Goal: Transaction & Acquisition: Purchase product/service

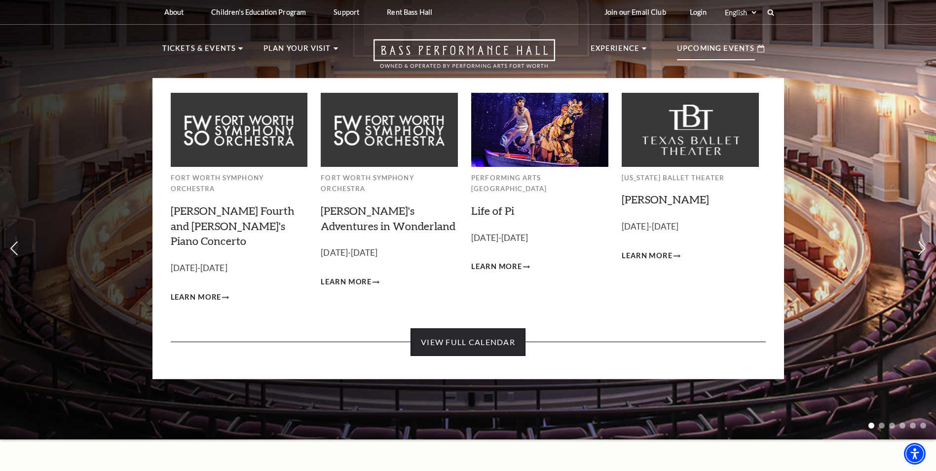
click at [474, 328] on link "View Full Calendar" at bounding box center [468, 342] width 115 height 28
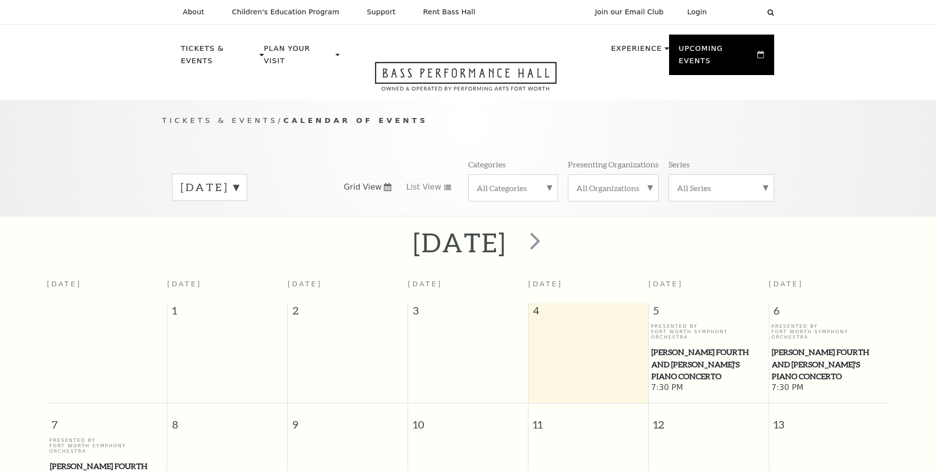
scroll to position [87, 0]
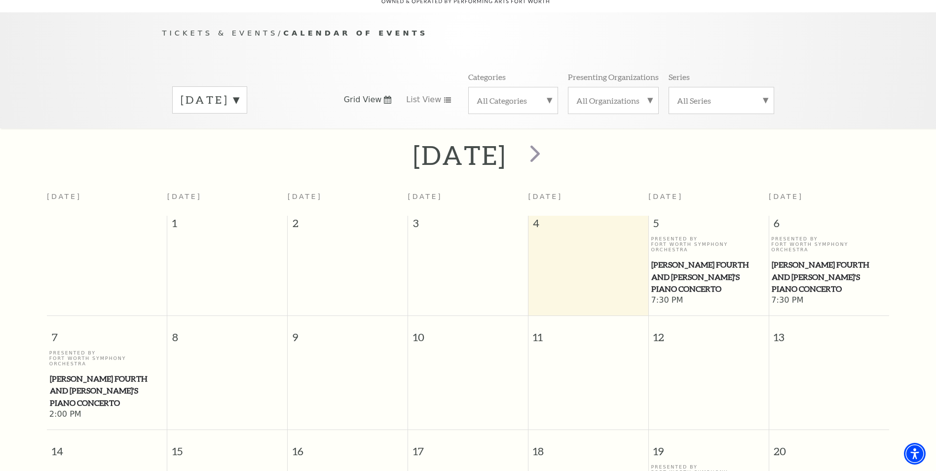
click at [239, 92] on label "September 2025" at bounding box center [210, 99] width 58 height 15
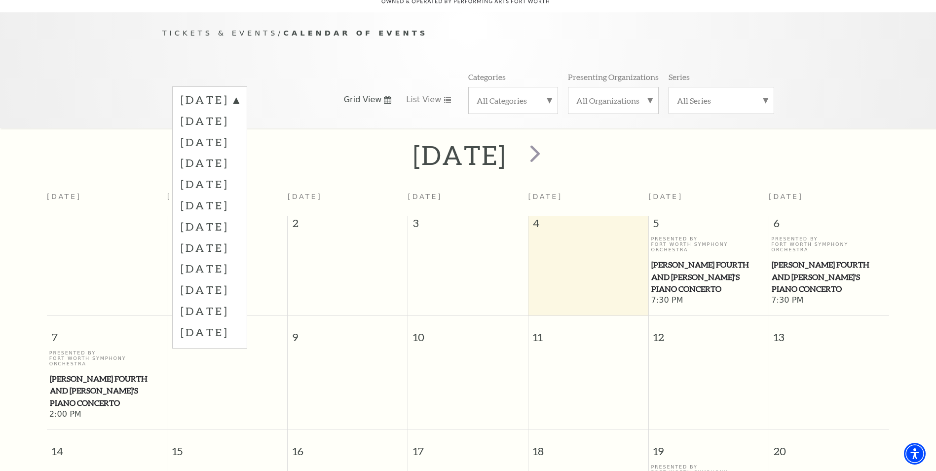
click at [239, 173] on label "January 2026" at bounding box center [210, 183] width 58 height 21
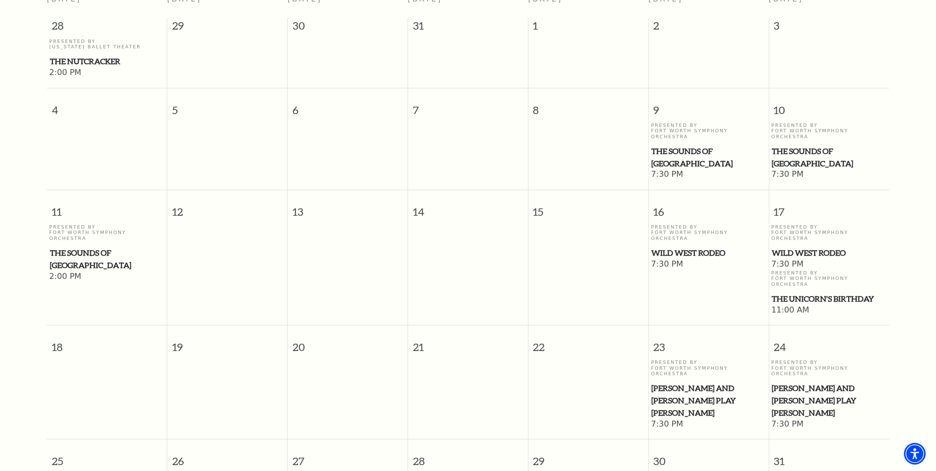
scroll to position [383, 0]
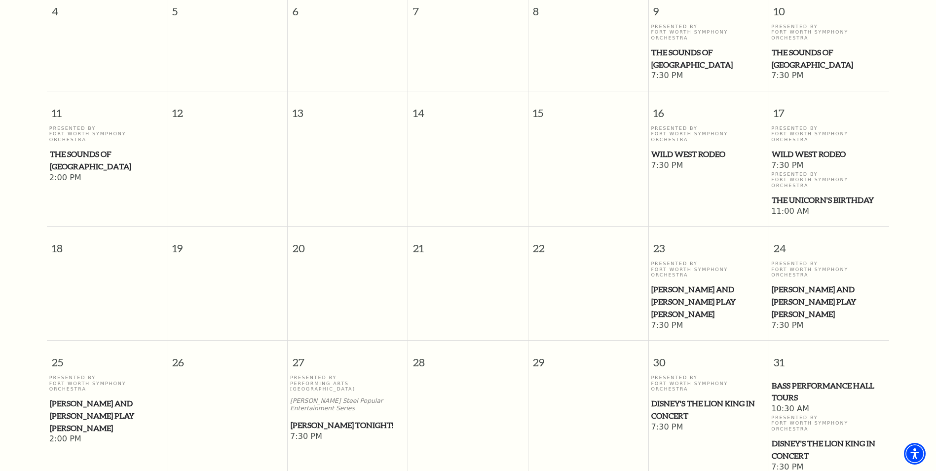
click at [348, 419] on span "Mark Twain Tonight!" at bounding box center [348, 425] width 114 height 12
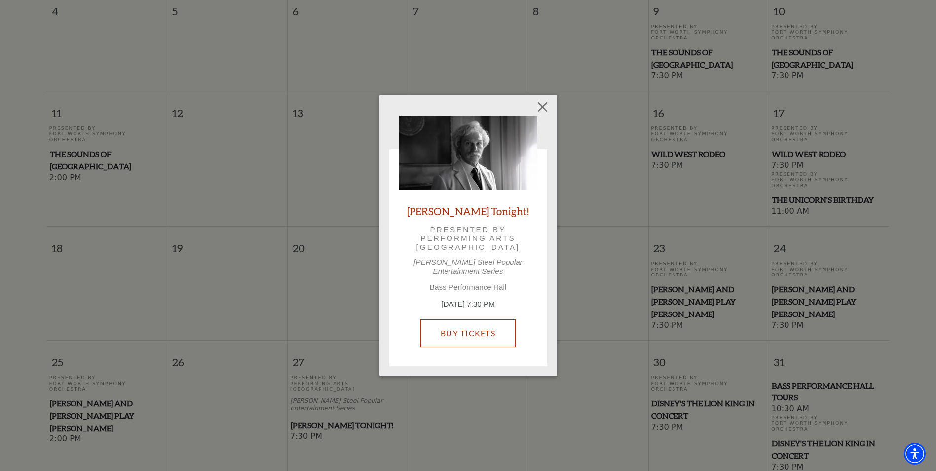
click at [469, 331] on link "Buy Tickets" at bounding box center [468, 333] width 95 height 28
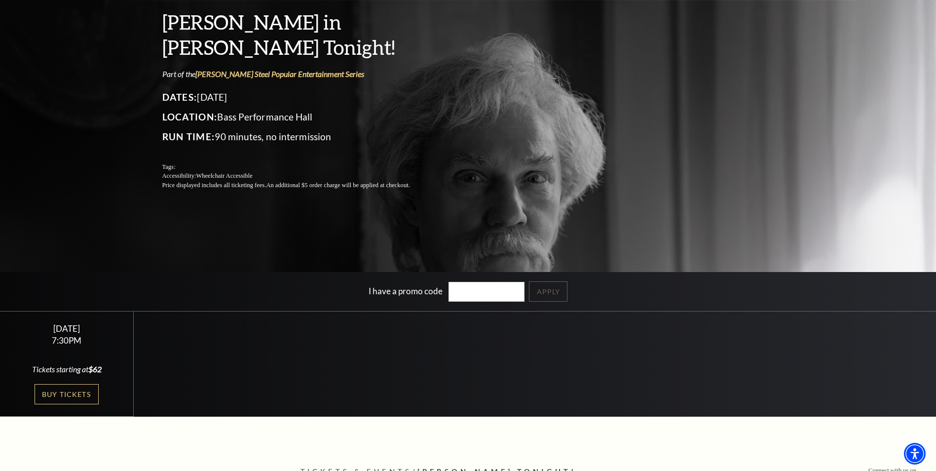
scroll to position [197, 0]
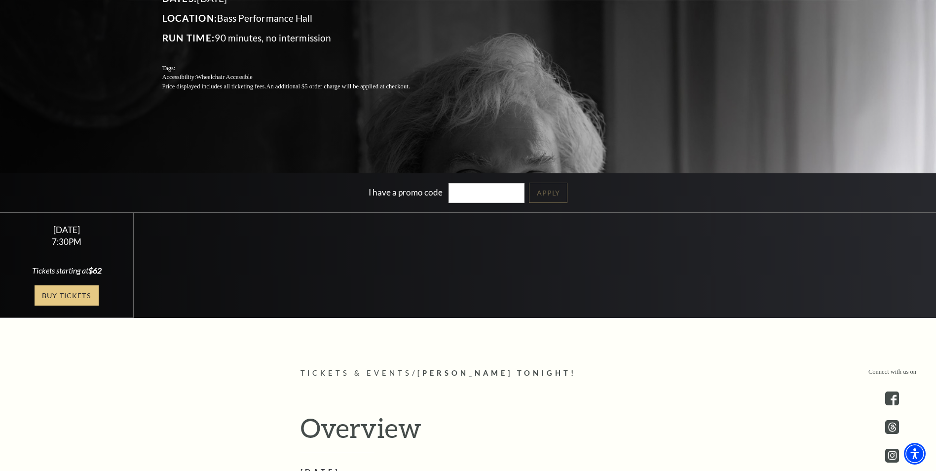
click at [77, 297] on link "Buy Tickets" at bounding box center [67, 295] width 64 height 20
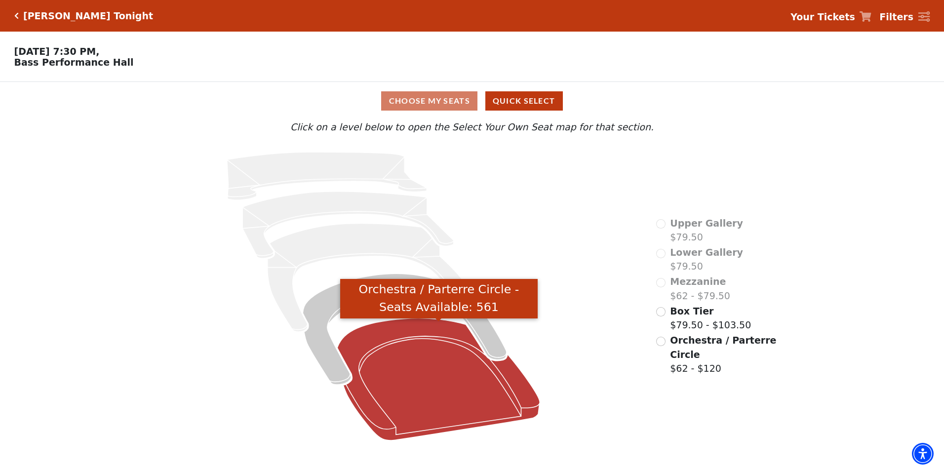
click at [460, 385] on icon "Orchestra / Parterre Circle - Seats Available: 561" at bounding box center [438, 379] width 202 height 122
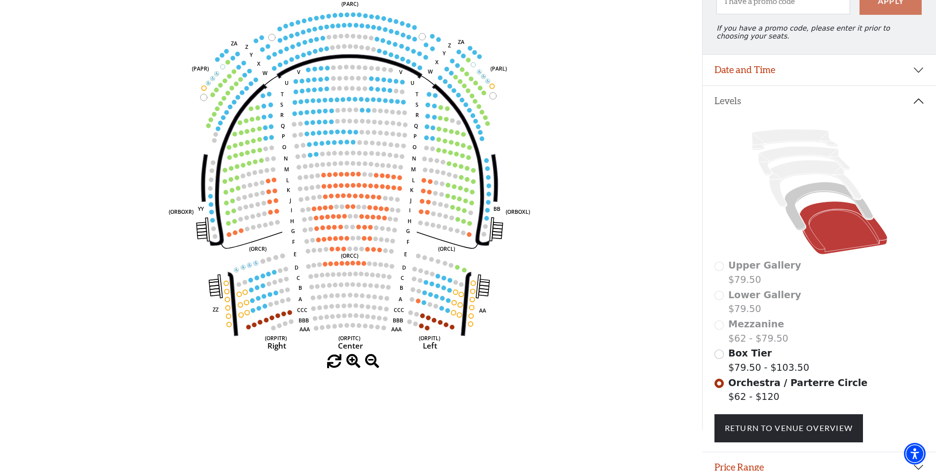
scroll to position [172, 0]
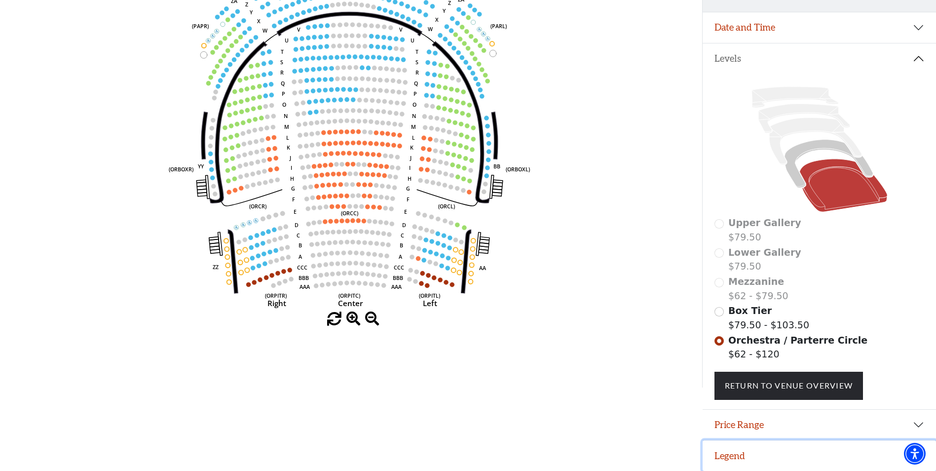
click at [734, 451] on button "Legend" at bounding box center [819, 455] width 233 height 31
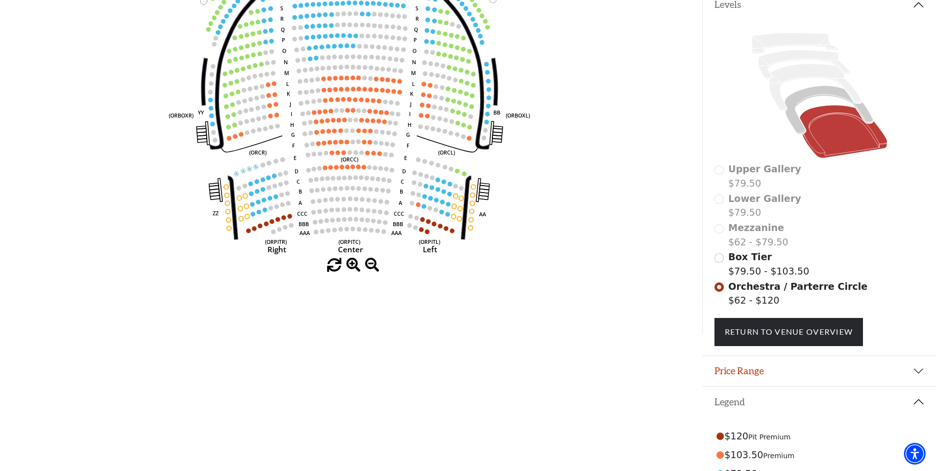
scroll to position [209, 0]
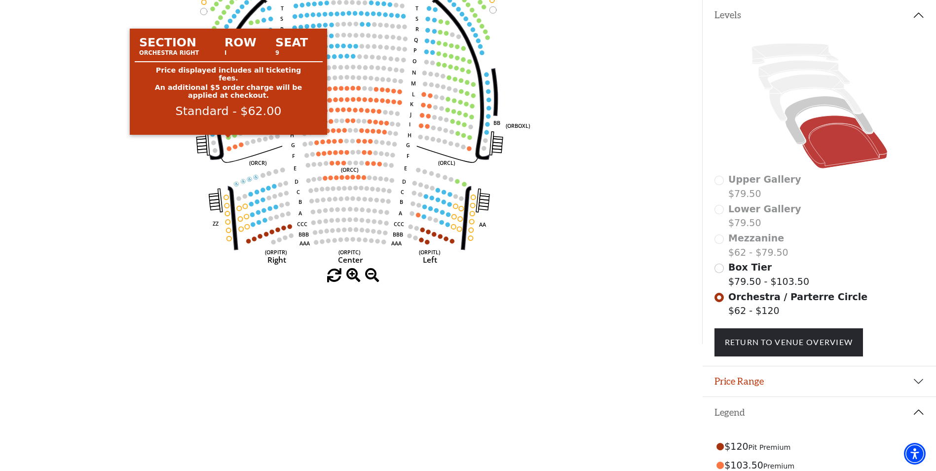
click at [229, 139] on circle at bounding box center [228, 137] width 4 height 4
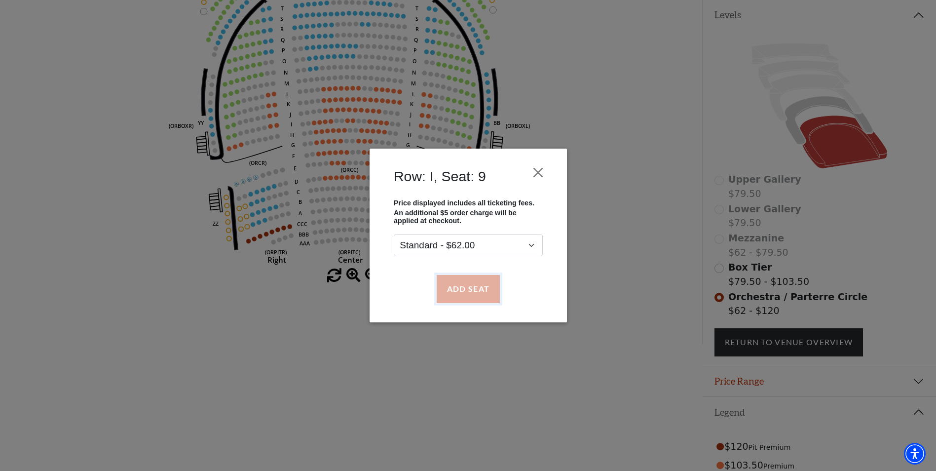
click at [472, 282] on button "Add Seat" at bounding box center [467, 289] width 63 height 28
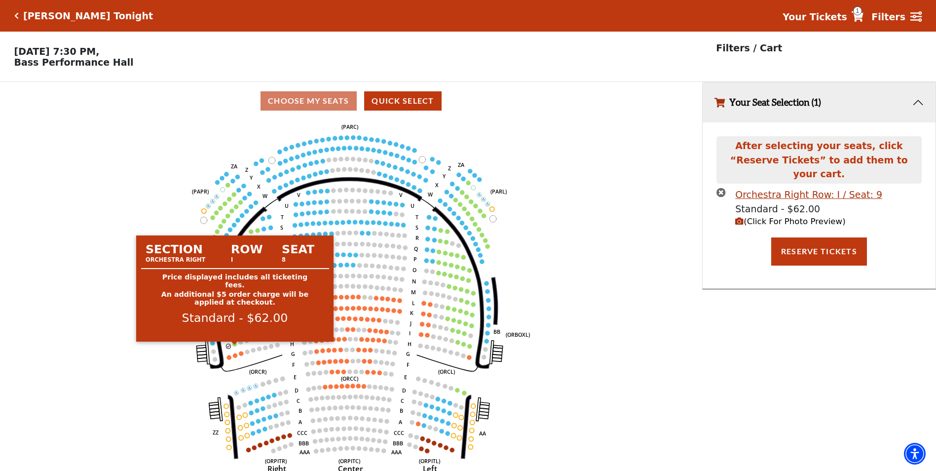
click at [235, 346] on circle at bounding box center [234, 344] width 4 height 4
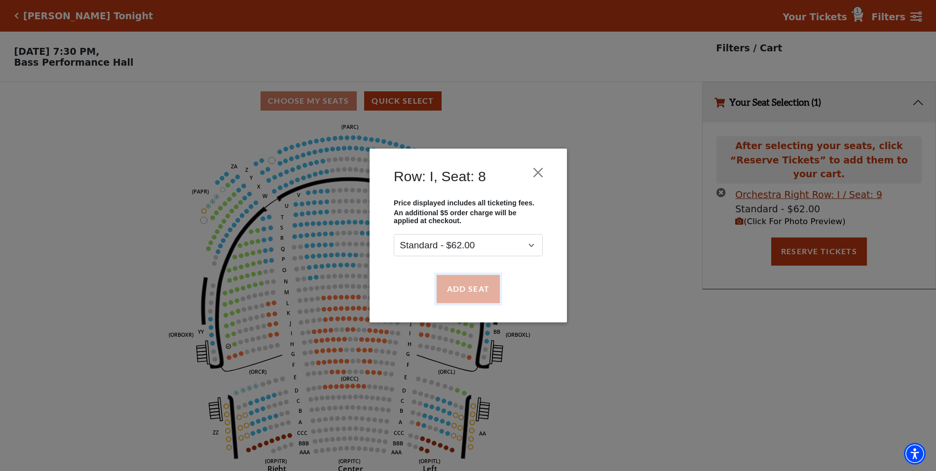
click at [460, 292] on button "Add Seat" at bounding box center [467, 289] width 63 height 28
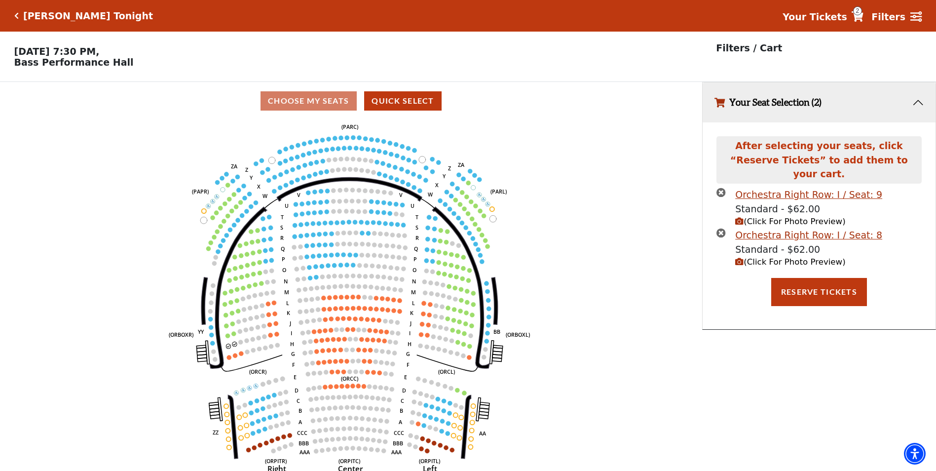
click at [784, 257] on span "(Click For Photo Preview)" at bounding box center [790, 261] width 110 height 9
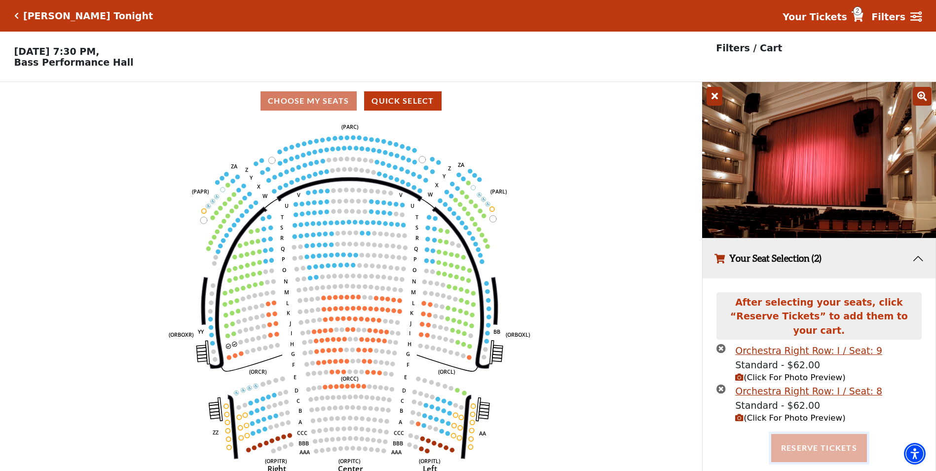
click at [807, 436] on button "Reserve Tickets" at bounding box center [819, 448] width 96 height 28
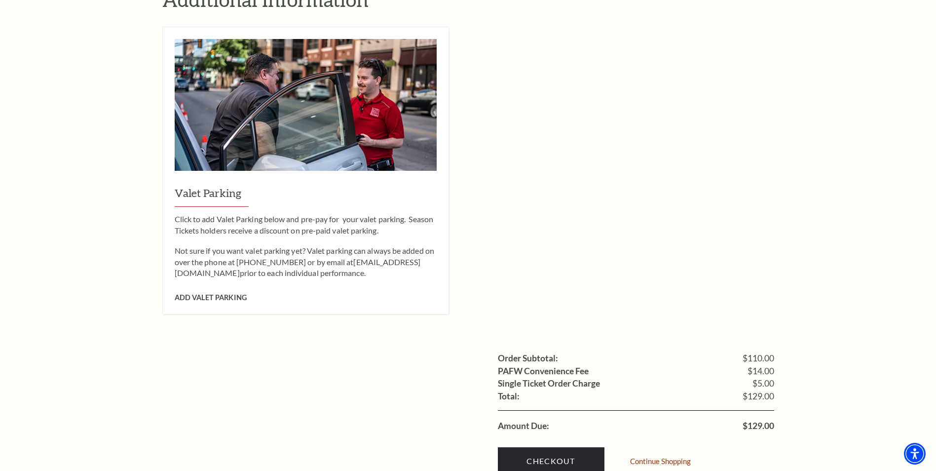
scroll to position [790, 0]
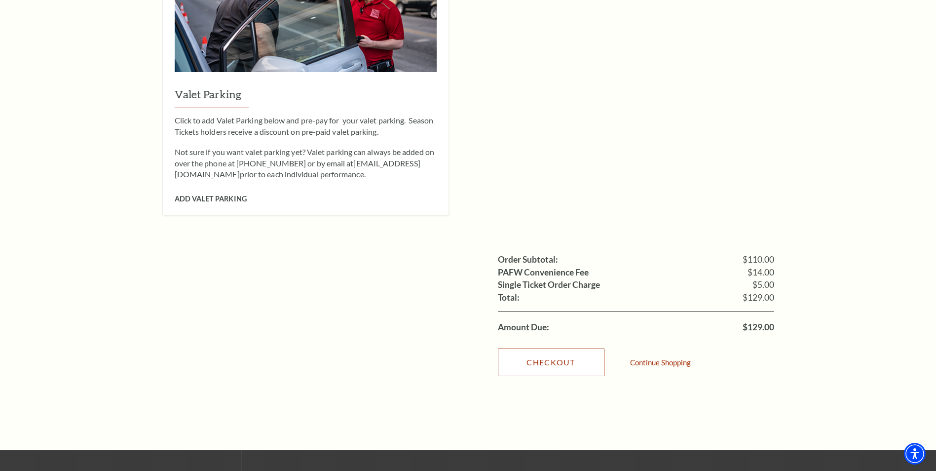
click at [564, 348] on link "Checkout" at bounding box center [551, 362] width 107 height 28
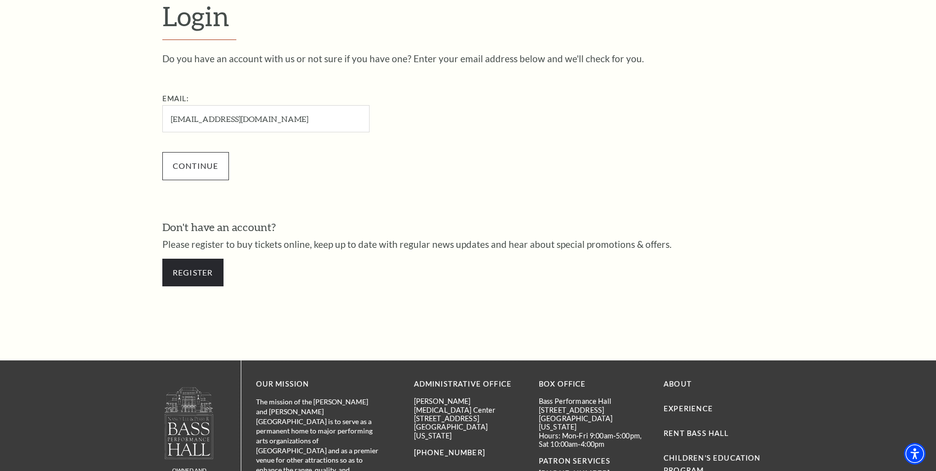
type input "[EMAIL_ADDRESS][DOMAIN_NAME]"
click at [203, 160] on input "Continue" at bounding box center [195, 166] width 67 height 28
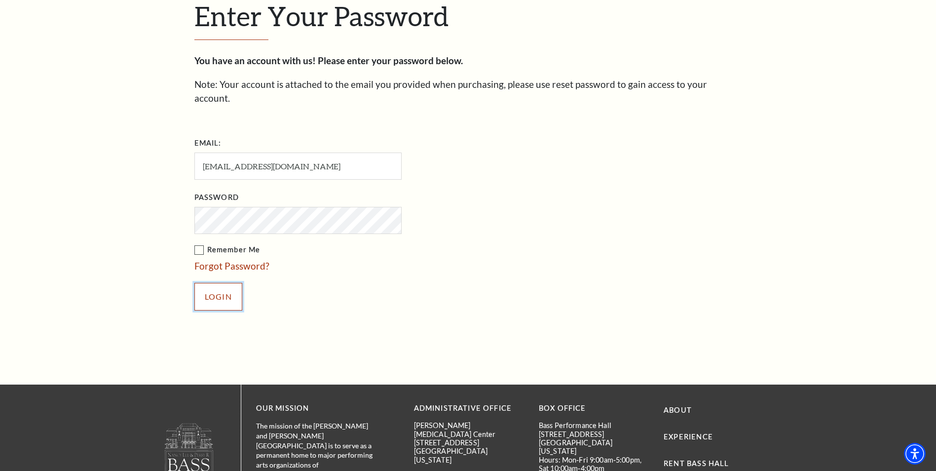
click at [212, 287] on input "Login" at bounding box center [218, 297] width 48 height 28
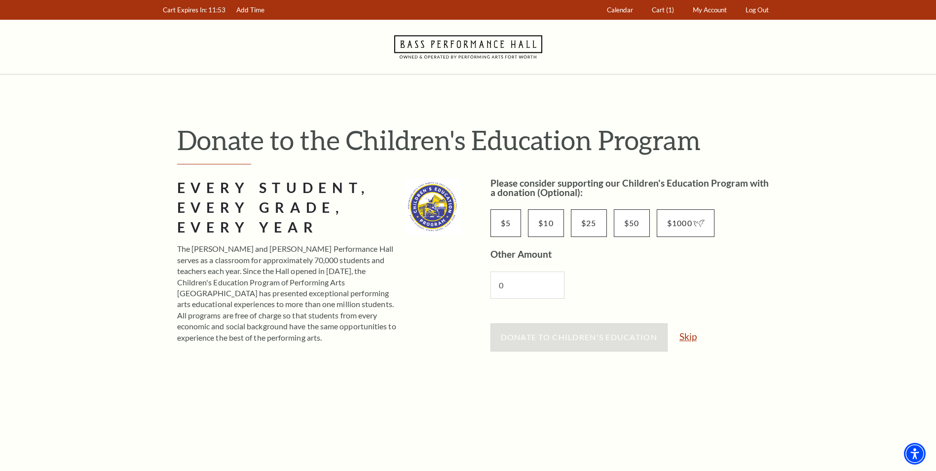
click at [695, 335] on link "Skip" at bounding box center [688, 336] width 17 height 9
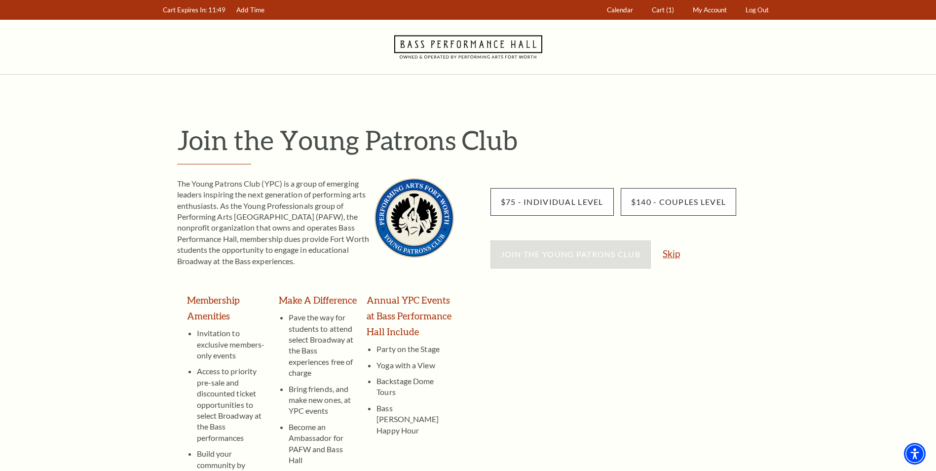
click at [674, 252] on link "Skip" at bounding box center [671, 253] width 17 height 9
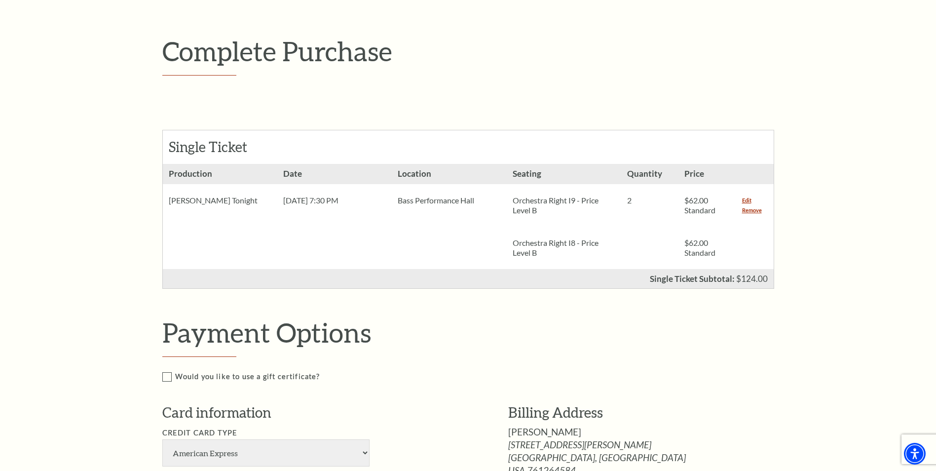
scroll to position [247, 0]
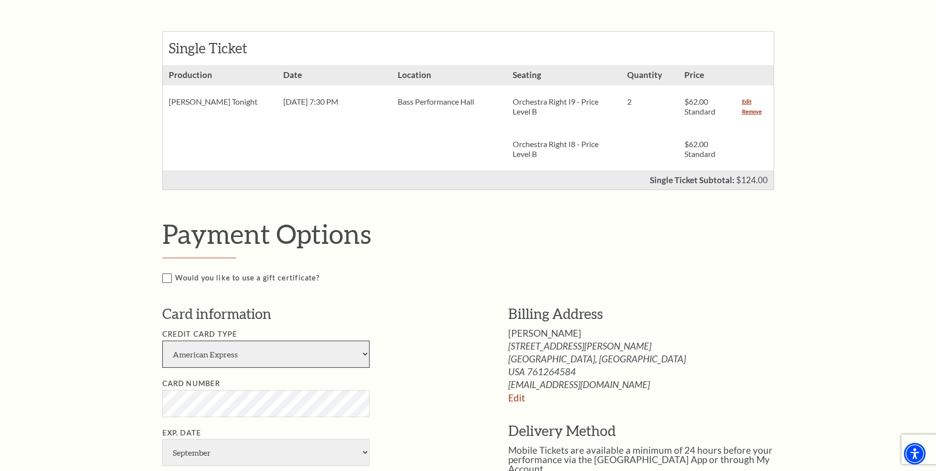
click at [368, 353] on select "American Express Visa Master Card Discover" at bounding box center [265, 354] width 207 height 27
select select "24"
click at [162, 341] on select "American Express Visa Master Card Discover" at bounding box center [265, 354] width 207 height 27
click at [363, 453] on select "January February March April May June July August September October November De…" at bounding box center [265, 452] width 207 height 27
select select "6"
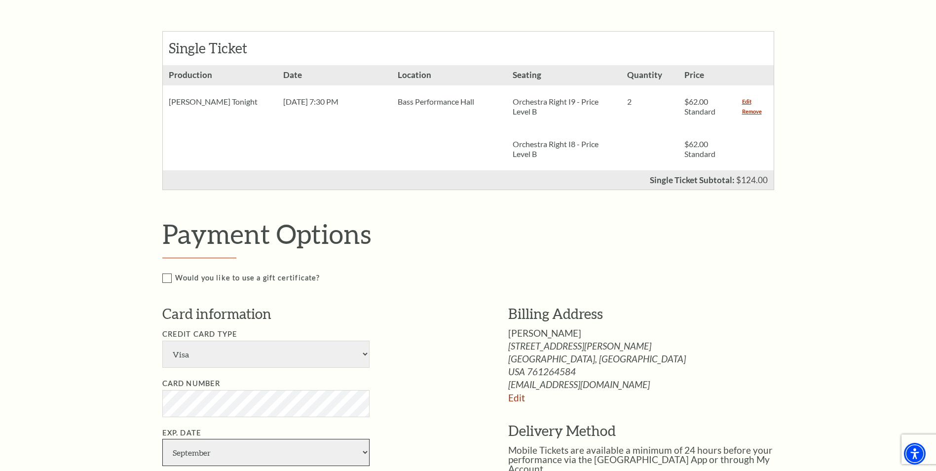
click at [162, 439] on select "January February March April May June July August September October November De…" at bounding box center [265, 452] width 207 height 27
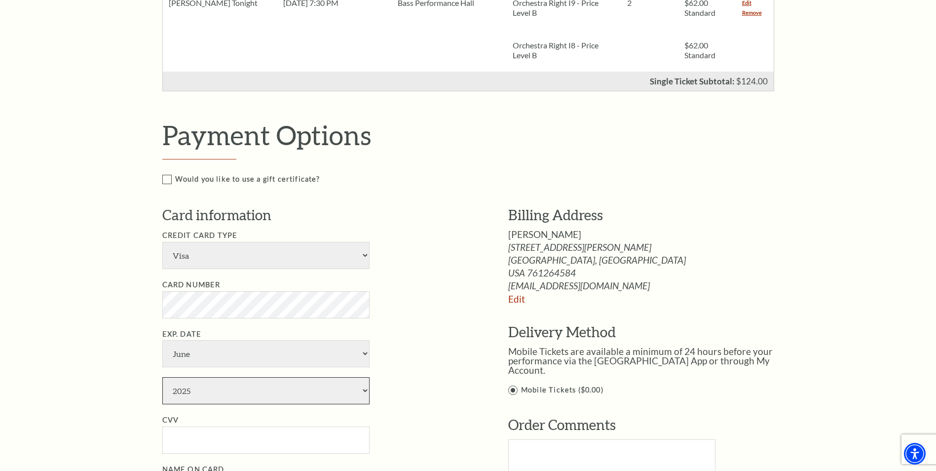
click at [367, 391] on select "2025 2026 2027 2028 2029 2030 2031 2032 2033 2034" at bounding box center [265, 390] width 207 height 27
select select "2030"
click at [162, 377] on select "2025 2026 2027 2028 2029 2030 2031 2032 2033 2034" at bounding box center [265, 390] width 207 height 27
click at [183, 437] on input "CVV" at bounding box center [265, 439] width 207 height 27
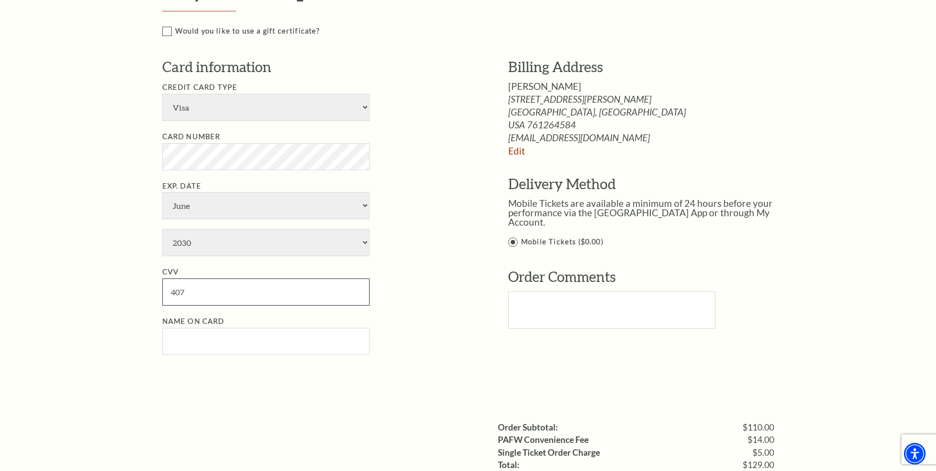
type input "407"
click at [194, 335] on input "Name on Card" at bounding box center [265, 341] width 207 height 27
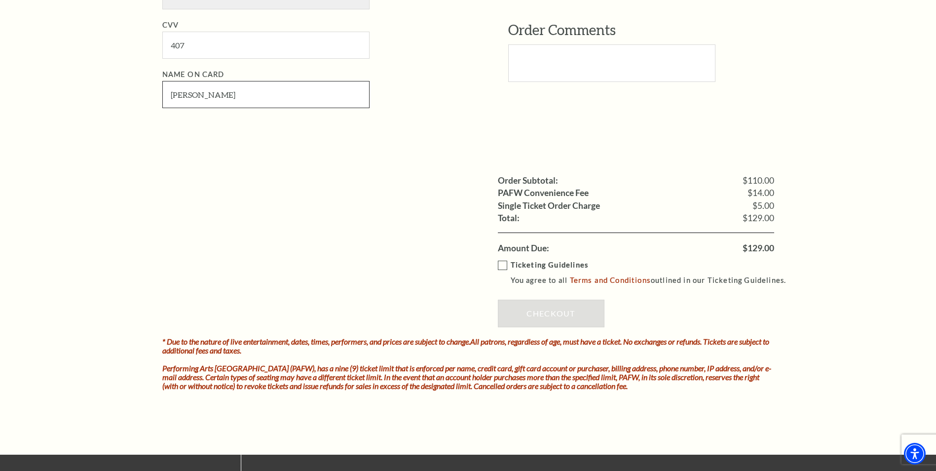
scroll to position [790, 0]
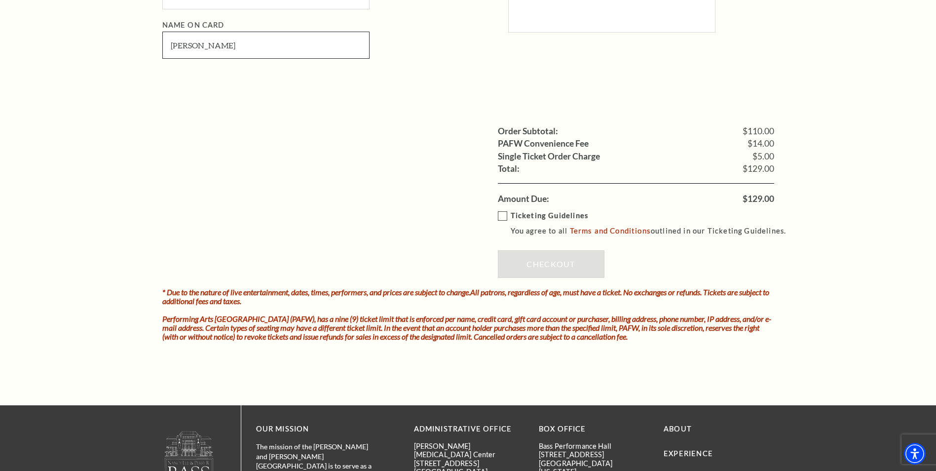
type input "Maria C Raso"
click at [505, 219] on label "Ticketing Guidelines You agree to all Terms and Conditions outlined in our Tick…" at bounding box center [647, 223] width 298 height 27
click at [0, 0] on input "Ticketing Guidelines You agree to all Terms and Conditions outlined in our Tick…" at bounding box center [0, 0] width 0 height 0
click at [560, 266] on link "Checkout" at bounding box center [551, 264] width 107 height 28
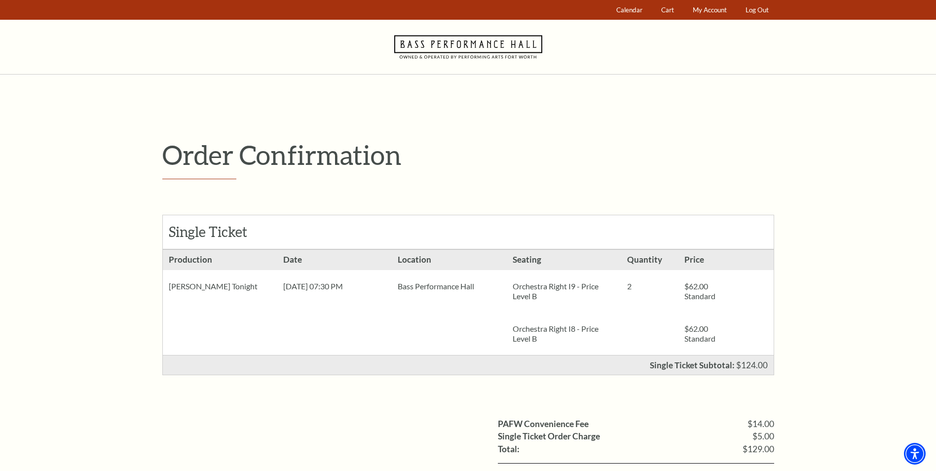
scroll to position [99, 0]
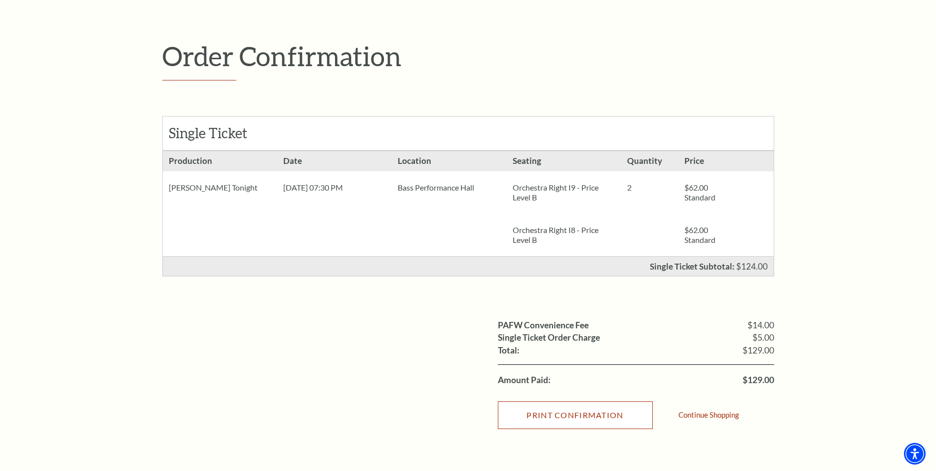
click at [572, 422] on input "Print Confirmation" at bounding box center [575, 415] width 155 height 28
